Goal: Information Seeking & Learning: Learn about a topic

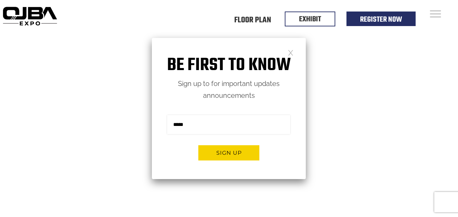
click at [290, 54] on link at bounding box center [291, 52] width 6 height 6
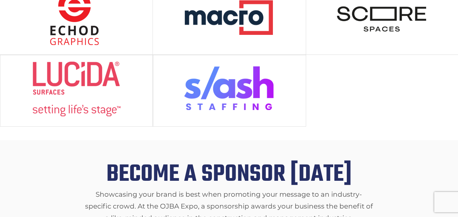
scroll to position [881, 0]
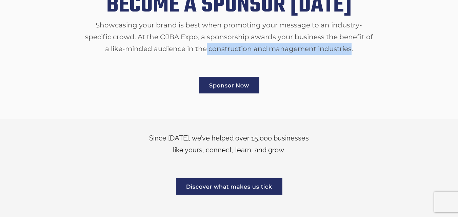
drag, startPoint x: 198, startPoint y: 31, endPoint x: 341, endPoint y: 35, distance: 143.4
click at [341, 35] on p "Showcasing your brand is best when promoting your message to an industry-specif…" at bounding box center [228, 37] width 291 height 36
copy p "construction and management industries"
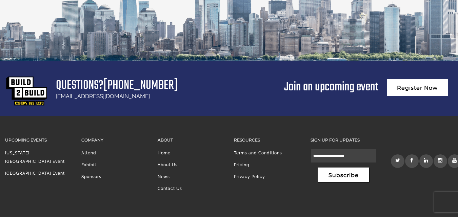
scroll to position [1299, 0]
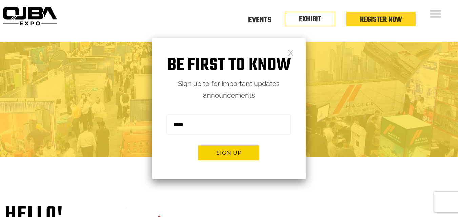
click at [293, 55] on link at bounding box center [291, 52] width 6 height 6
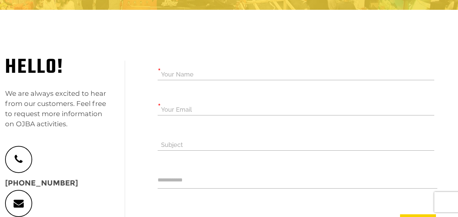
scroll to position [136, 0]
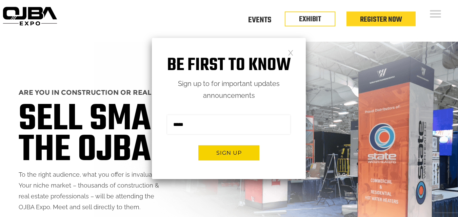
click at [293, 50] on link at bounding box center [291, 52] width 6 height 6
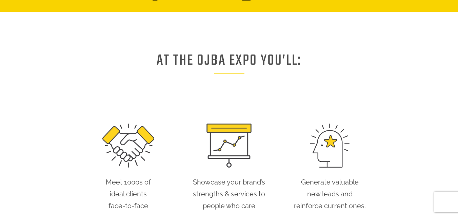
scroll to position [271, 0]
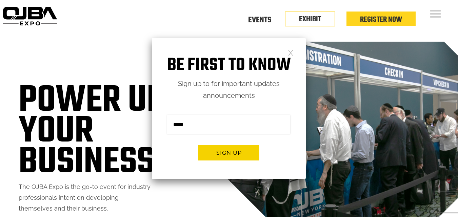
click at [291, 53] on link at bounding box center [291, 52] width 6 height 6
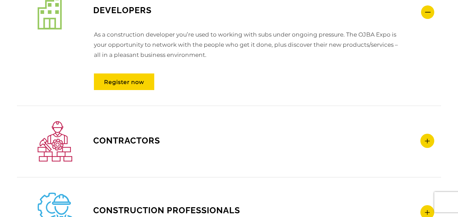
scroll to position [847, 0]
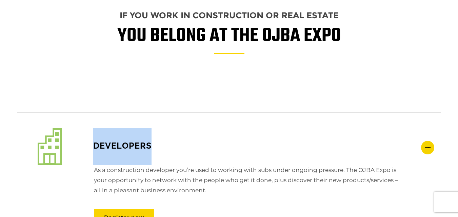
drag, startPoint x: 88, startPoint y: 131, endPoint x: 166, endPoint y: 133, distance: 77.6
click at [166, 133] on h4 "Developers" at bounding box center [236, 146] width 397 height 37
copy span "Developers"
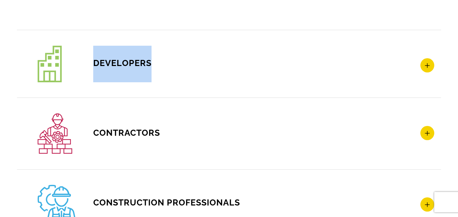
scroll to position [949, 0]
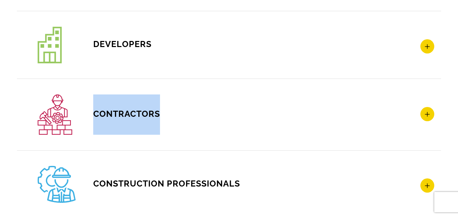
copy span "Contractors"
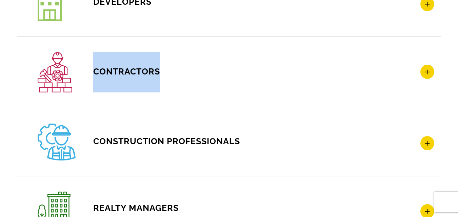
scroll to position [1051, 0]
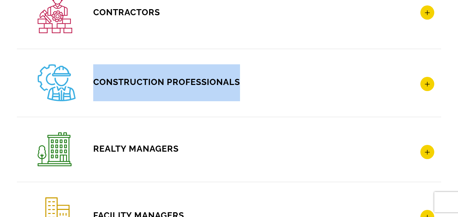
drag, startPoint x: 134, startPoint y: 70, endPoint x: 246, endPoint y: 64, distance: 113.1
click at [246, 64] on h4 "CONSTRUCTION PROFESSIONALS" at bounding box center [236, 82] width 397 height 37
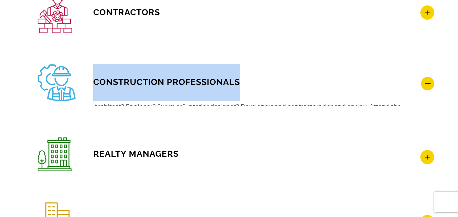
copy span "CONSTRUCTION PROFESSIONALS"
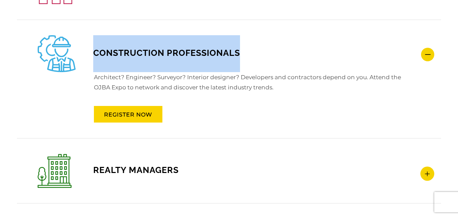
scroll to position [1119, 0]
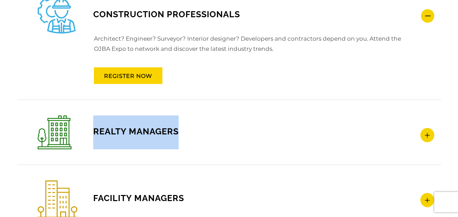
drag, startPoint x: 86, startPoint y: 119, endPoint x: 204, endPoint y: 129, distance: 118.7
click at [204, 129] on h4 "REALTY MANAGERS" at bounding box center [236, 133] width 397 height 34
copy span "REALTY MANAGERS"
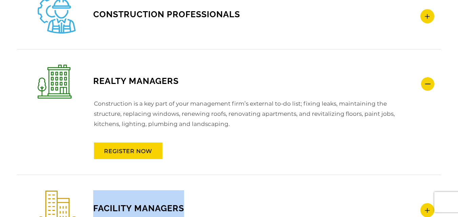
drag, startPoint x: 87, startPoint y: 194, endPoint x: 203, endPoint y: 198, distance: 116.0
click at [203, 198] on h4 "FACILITY MANAGERS" at bounding box center [236, 210] width 397 height 38
copy span "FACILITY MANAGERS"
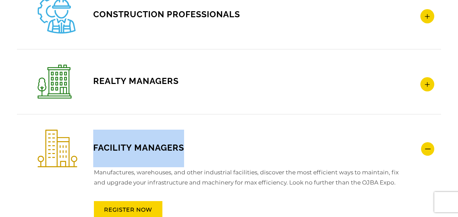
scroll to position [1254, 0]
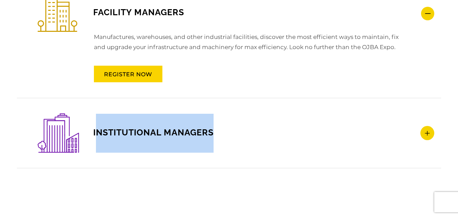
drag, startPoint x: 95, startPoint y: 121, endPoint x: 239, endPoint y: 122, distance: 143.7
click at [239, 122] on h4 "INSTITUTIONAL MANAGERS" at bounding box center [236, 133] width 397 height 39
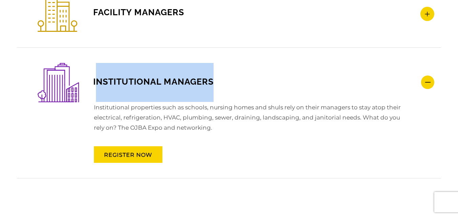
click at [147, 77] on span "INSTITUTIONAL MANAGERS" at bounding box center [126, 82] width 176 height 10
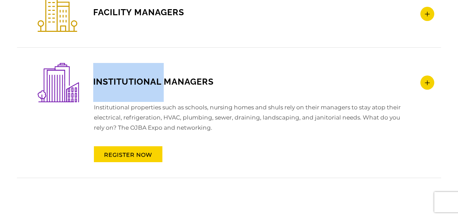
click at [147, 77] on span "INSTITUTIONAL MANAGERS" at bounding box center [126, 82] width 176 height 10
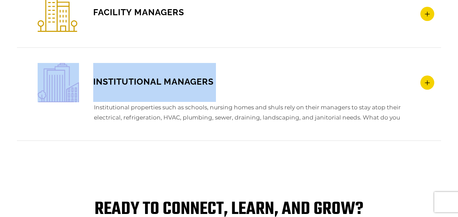
click at [147, 77] on span "INSTITUTIONAL MANAGERS" at bounding box center [126, 82] width 176 height 10
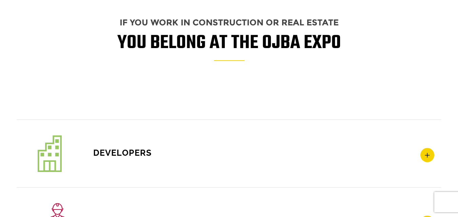
scroll to position [793, 0]
